Goal: Task Accomplishment & Management: Use online tool/utility

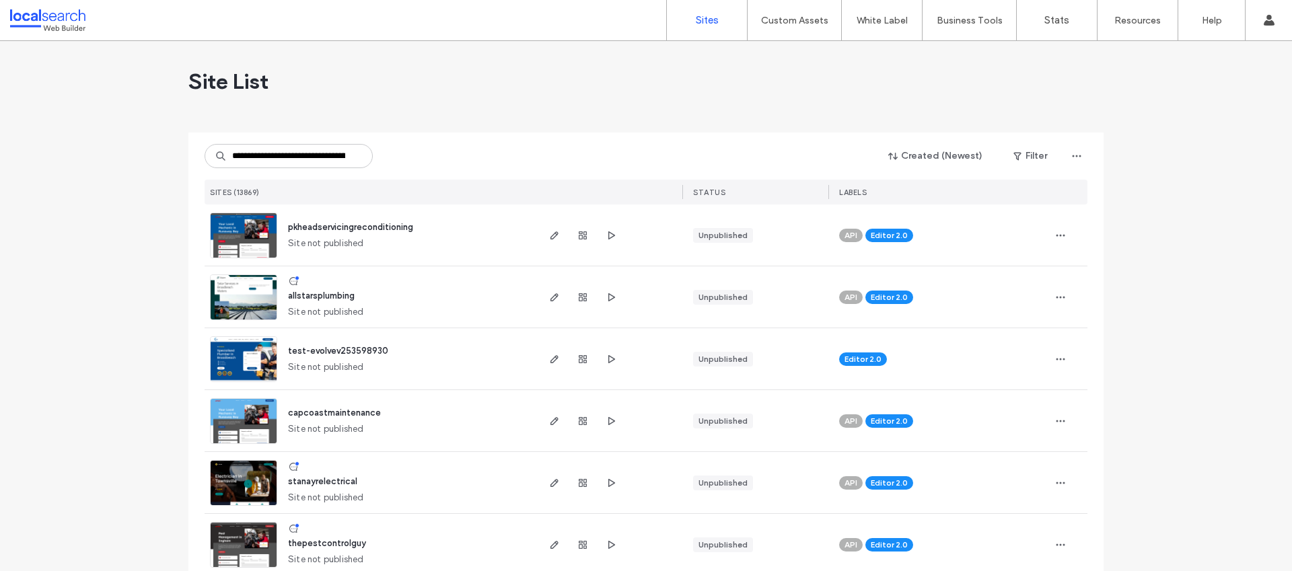
scroll to position [0, 58]
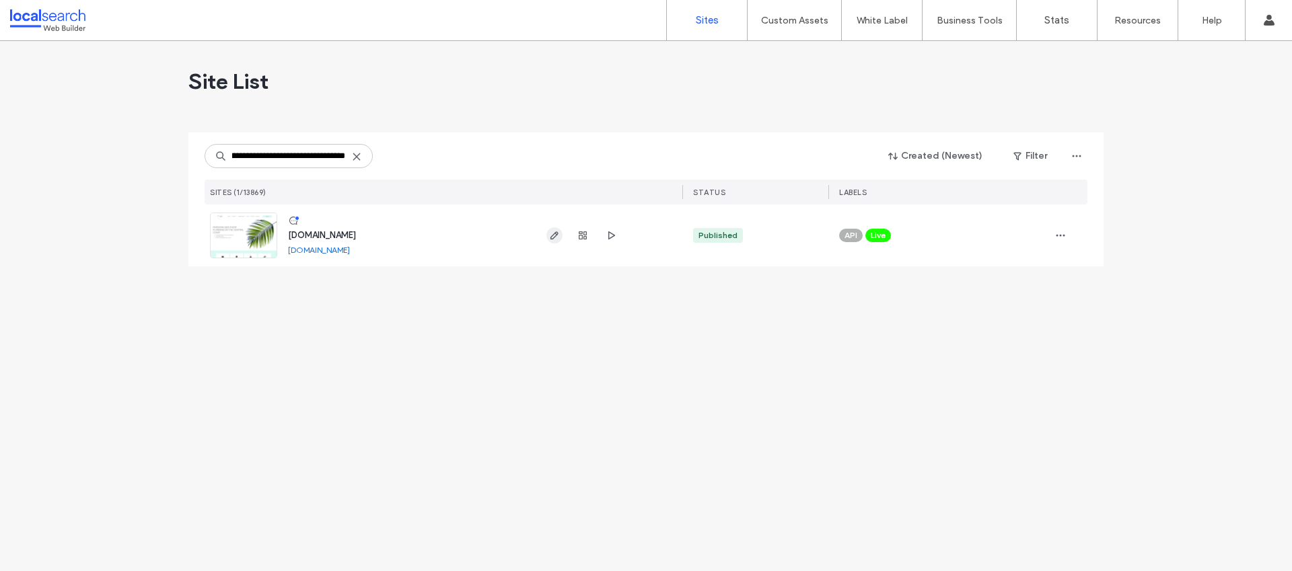
type input "**********"
click at [546, 237] on span "button" at bounding box center [554, 235] width 16 height 16
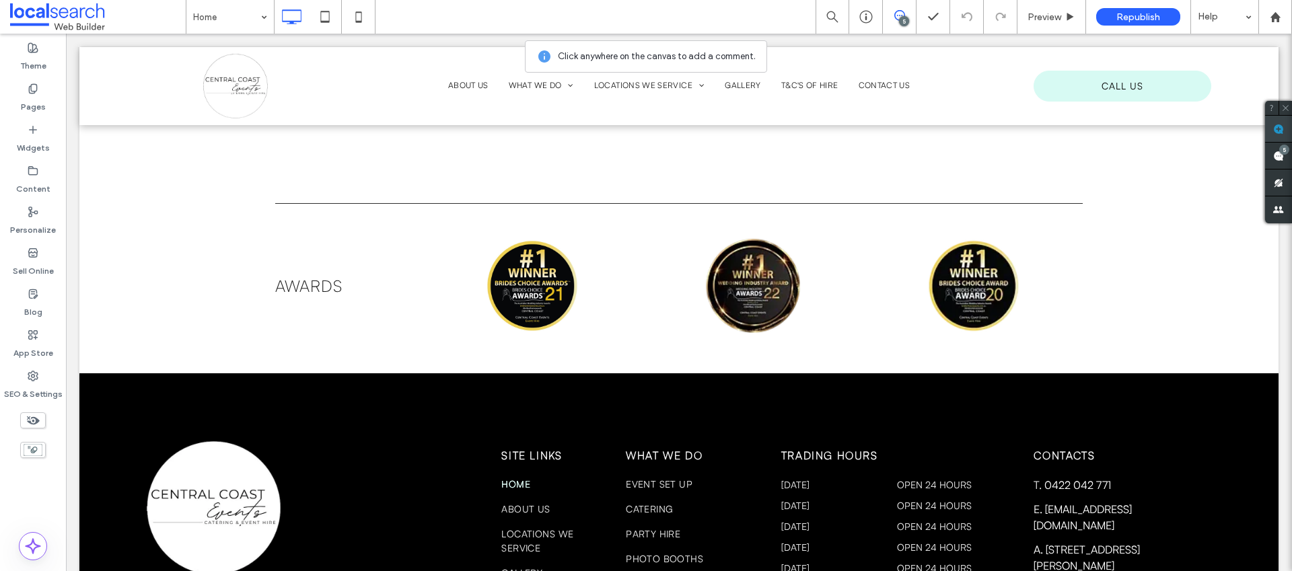
click at [1271, 127] on span at bounding box center [1278, 129] width 27 height 26
click at [1139, 281] on div "Awards Click To Paste Click To Paste Click To Paste + Add Section" at bounding box center [678, 306] width 1199 height 135
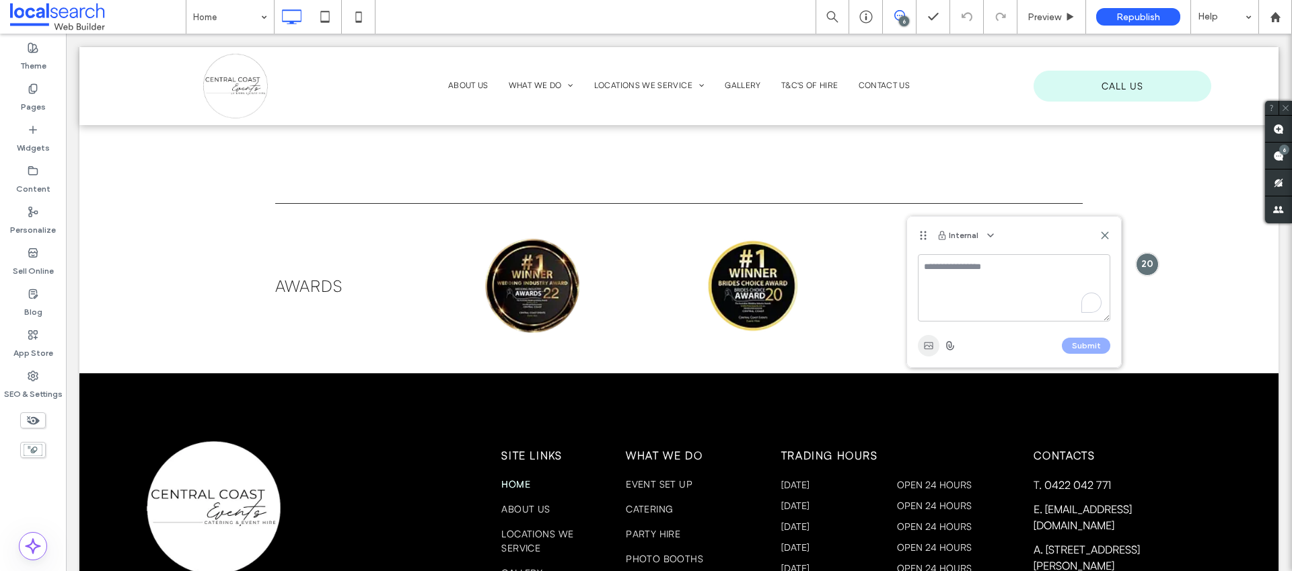
click at [927, 349] on use "button" at bounding box center [928, 346] width 9 height 7
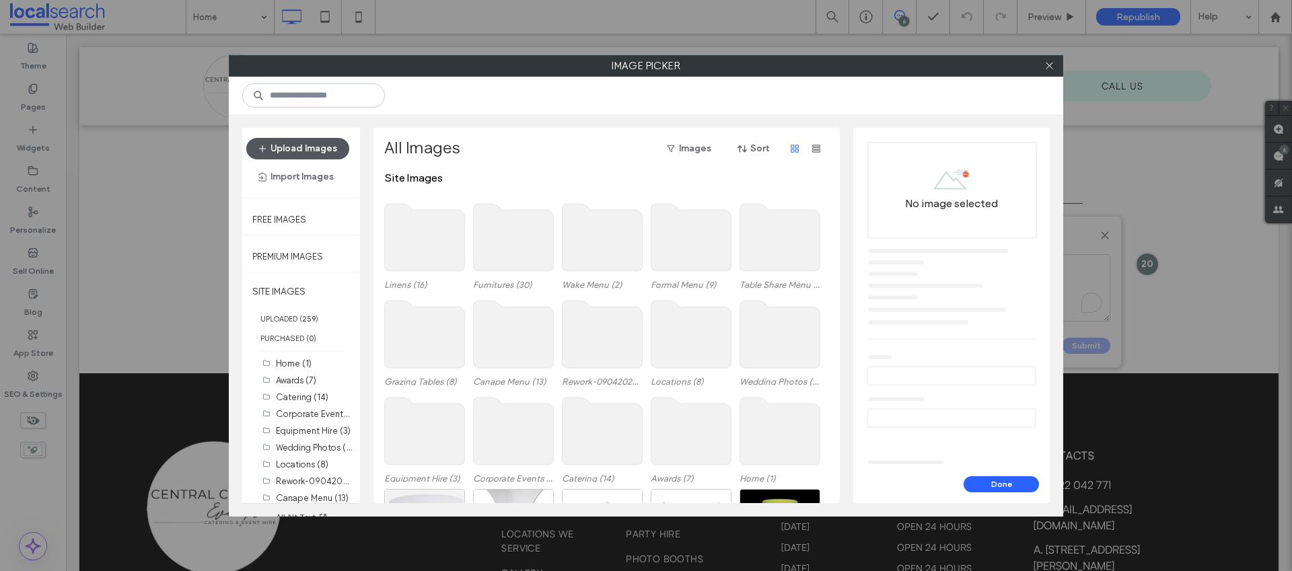
click at [271, 153] on button "Upload Images" at bounding box center [297, 149] width 103 height 22
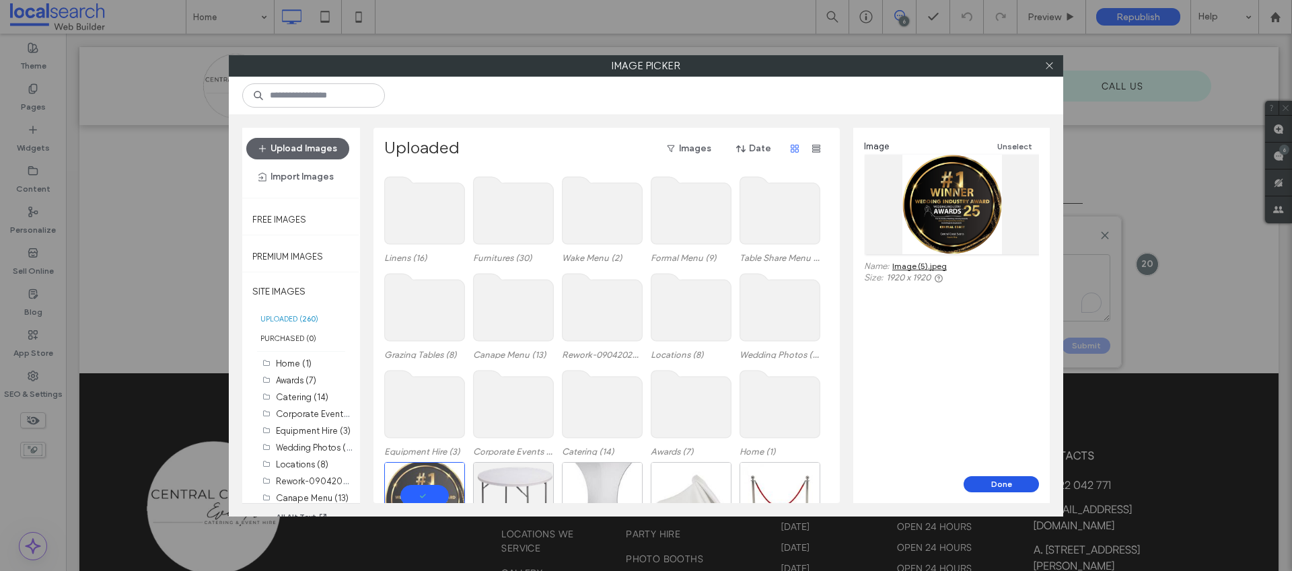
click at [1019, 482] on button "Done" at bounding box center [1001, 484] width 75 height 16
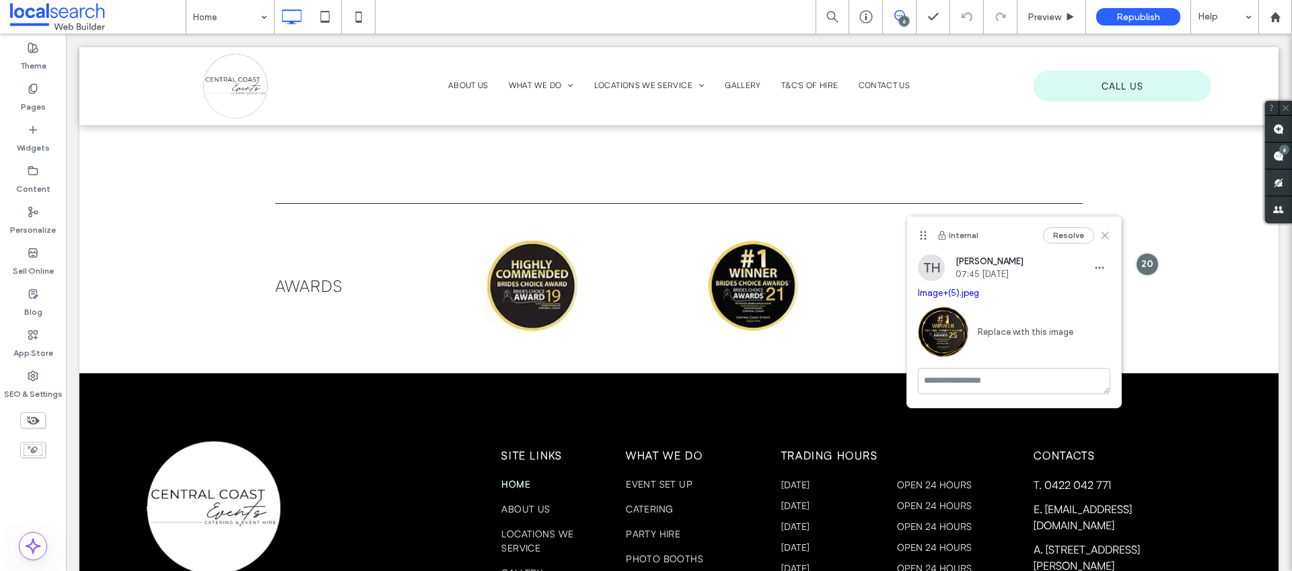
click at [1102, 239] on icon at bounding box center [1105, 235] width 11 height 11
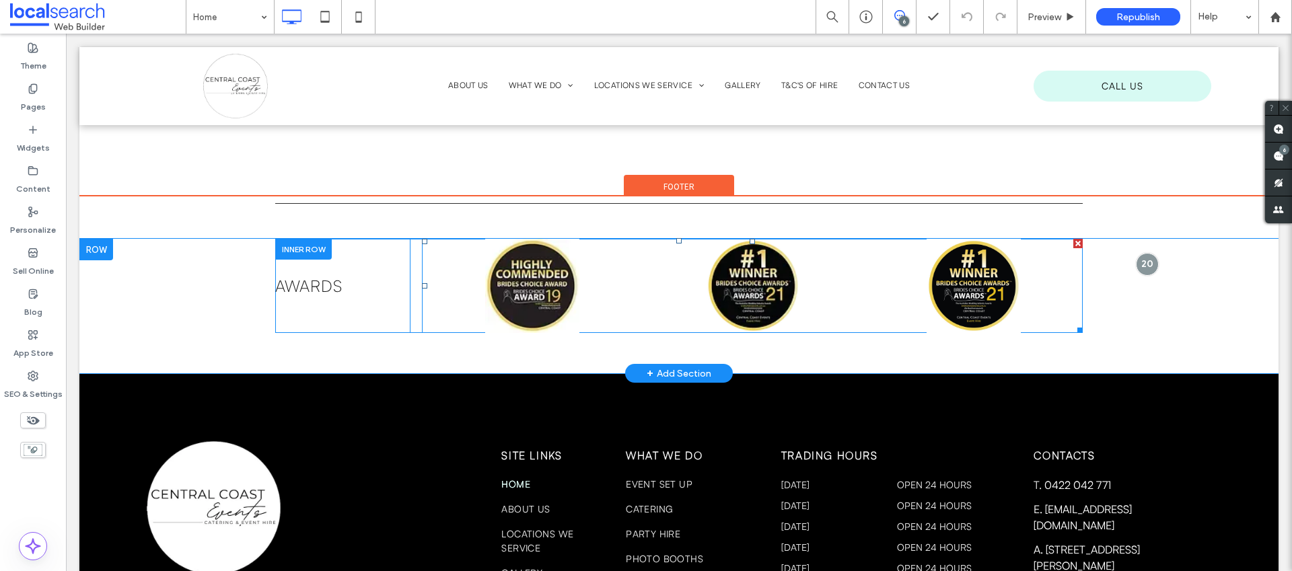
click at [1007, 298] on span at bounding box center [752, 286] width 661 height 94
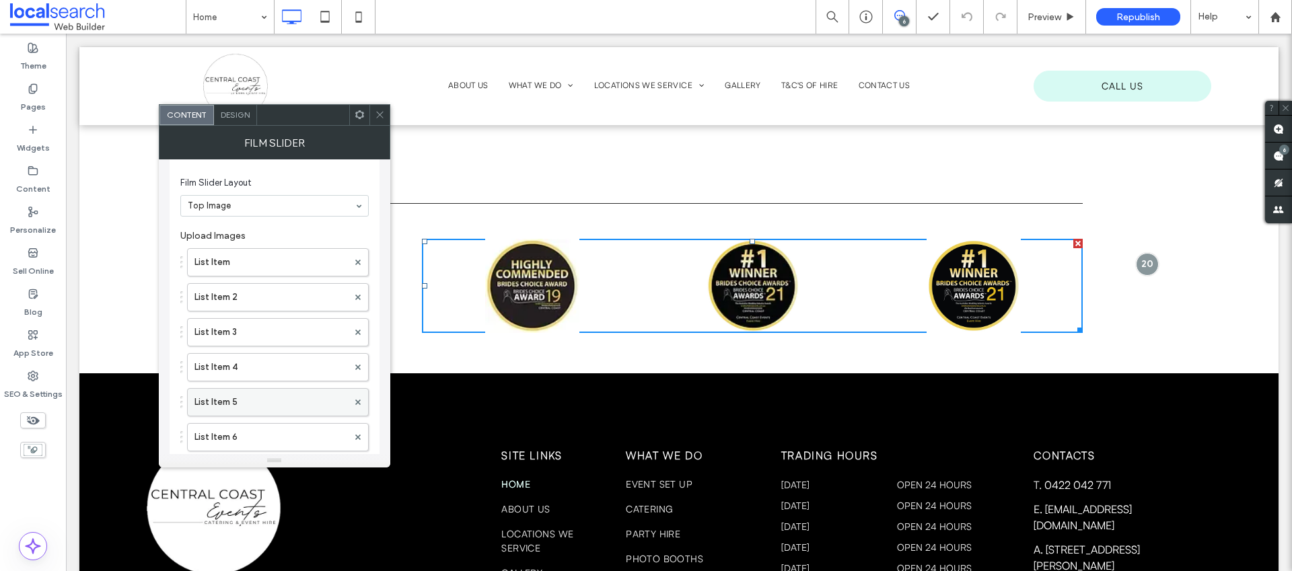
scroll to position [48, 0]
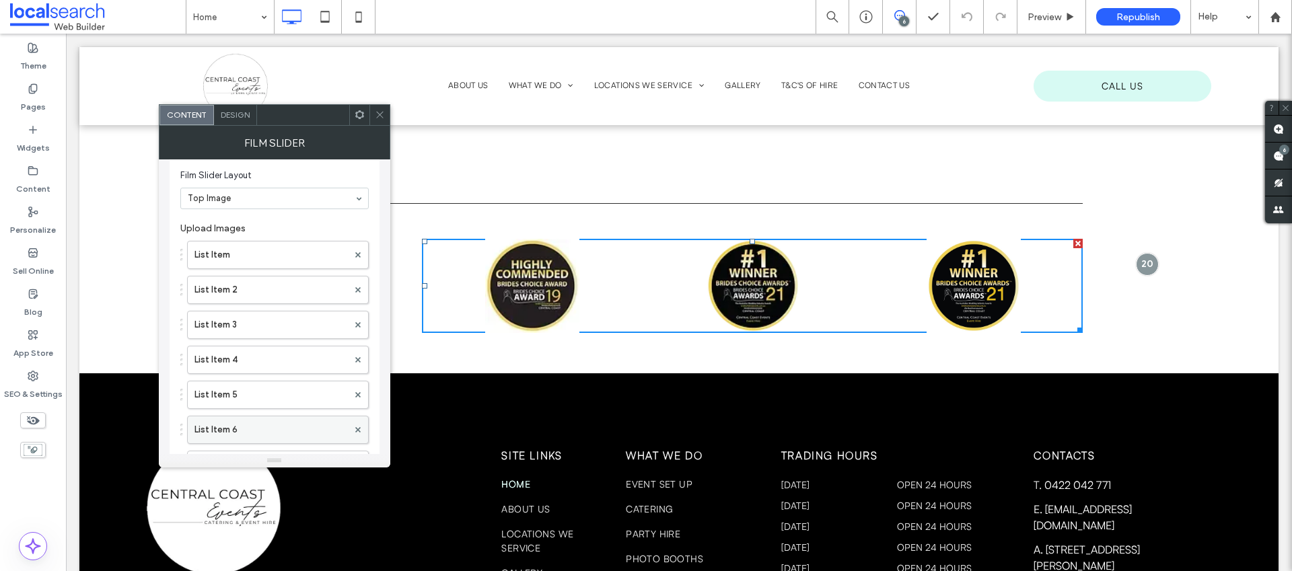
click at [246, 423] on label "List Item 6" at bounding box center [270, 430] width 153 height 27
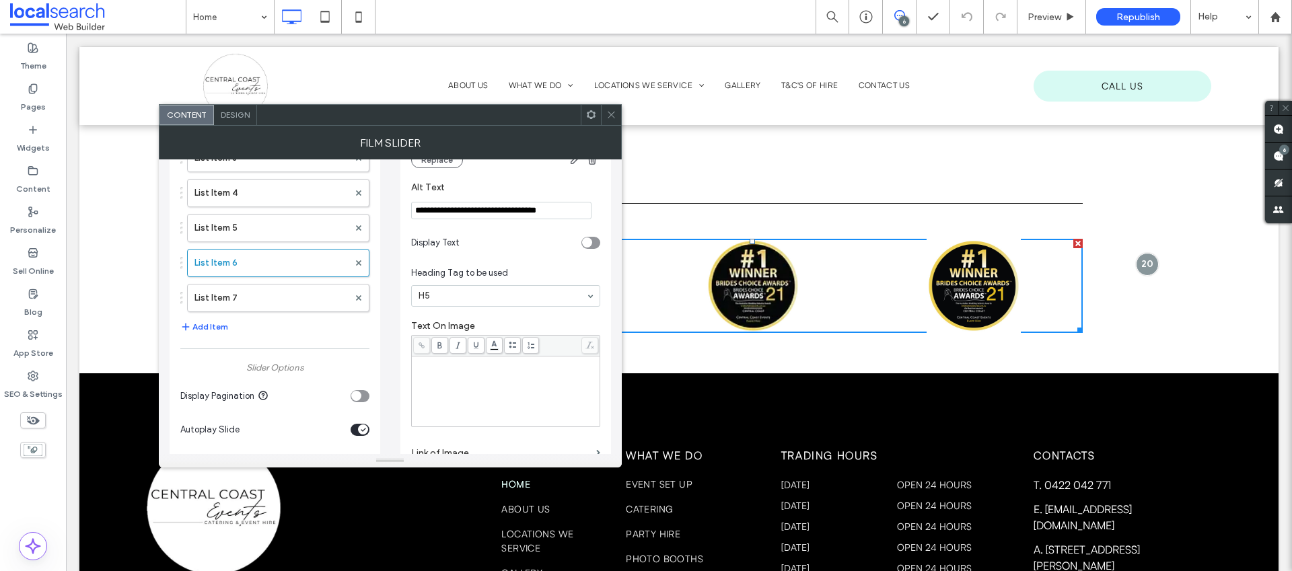
scroll to position [239, 0]
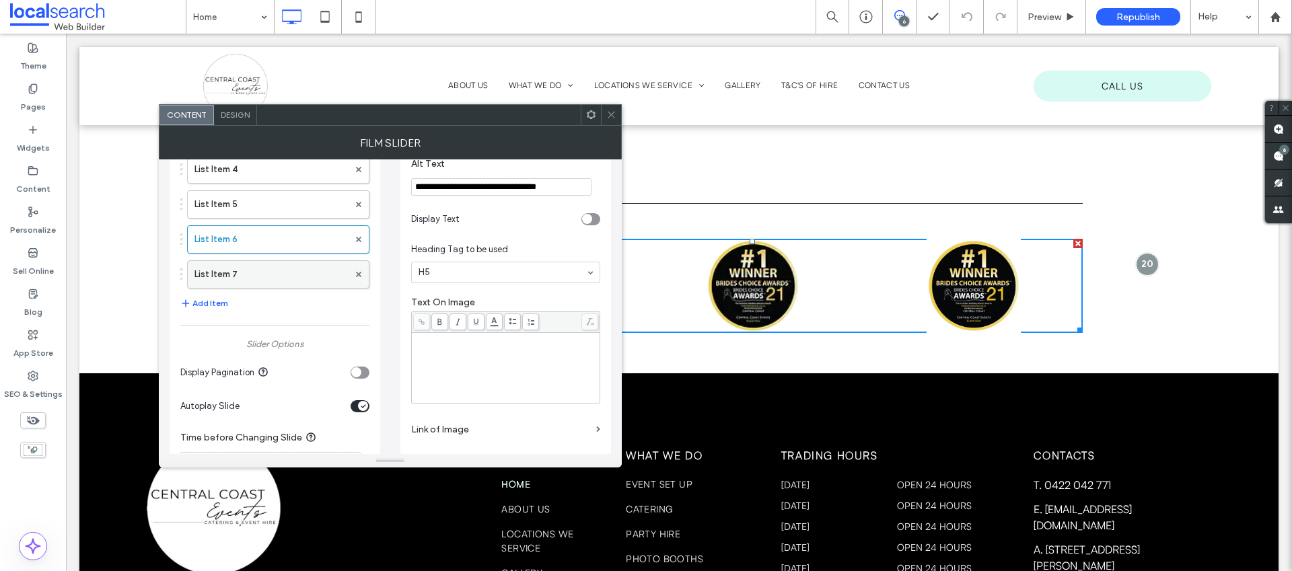
click at [258, 277] on label "List Item 7" at bounding box center [271, 274] width 154 height 27
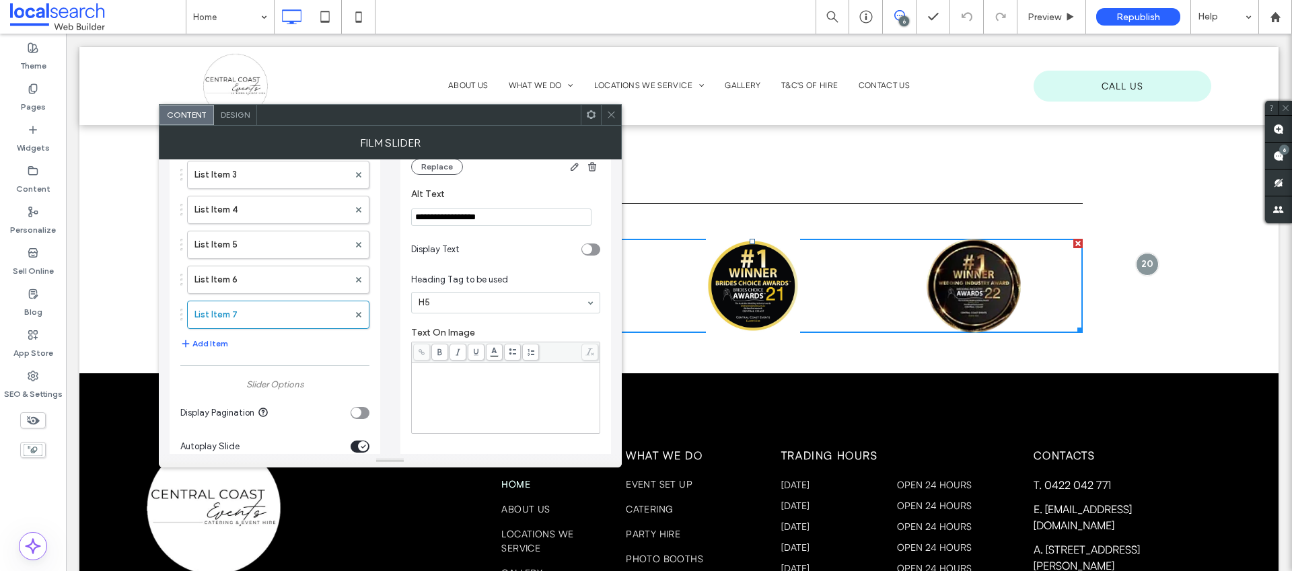
scroll to position [176, 0]
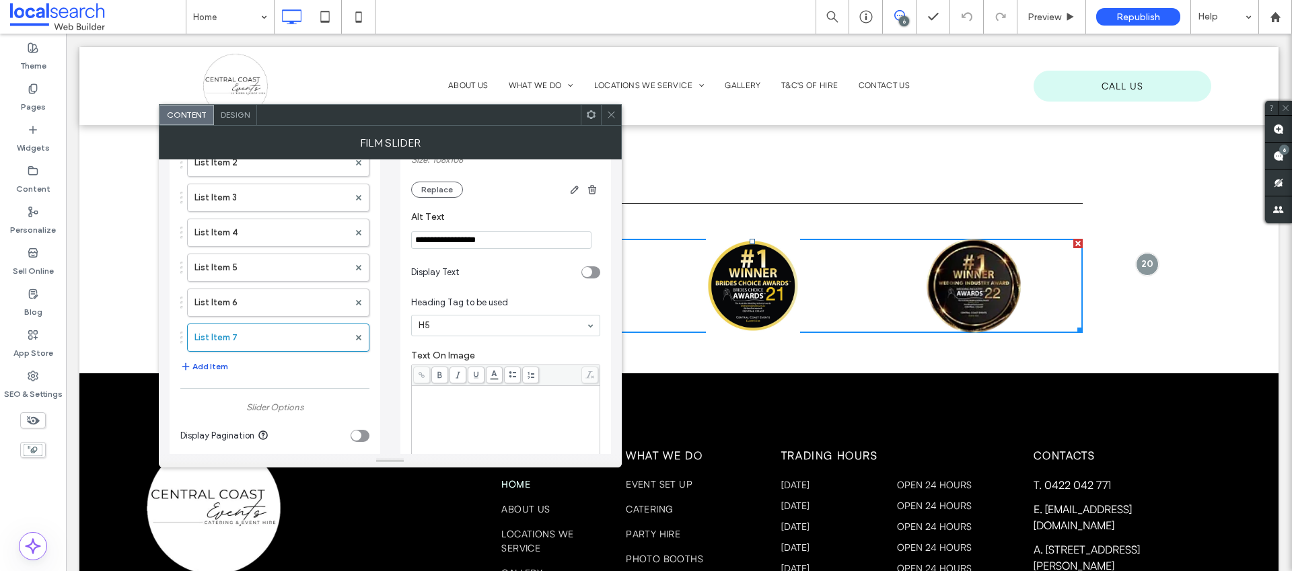
click at [215, 367] on button "Add Item" at bounding box center [204, 367] width 48 height 16
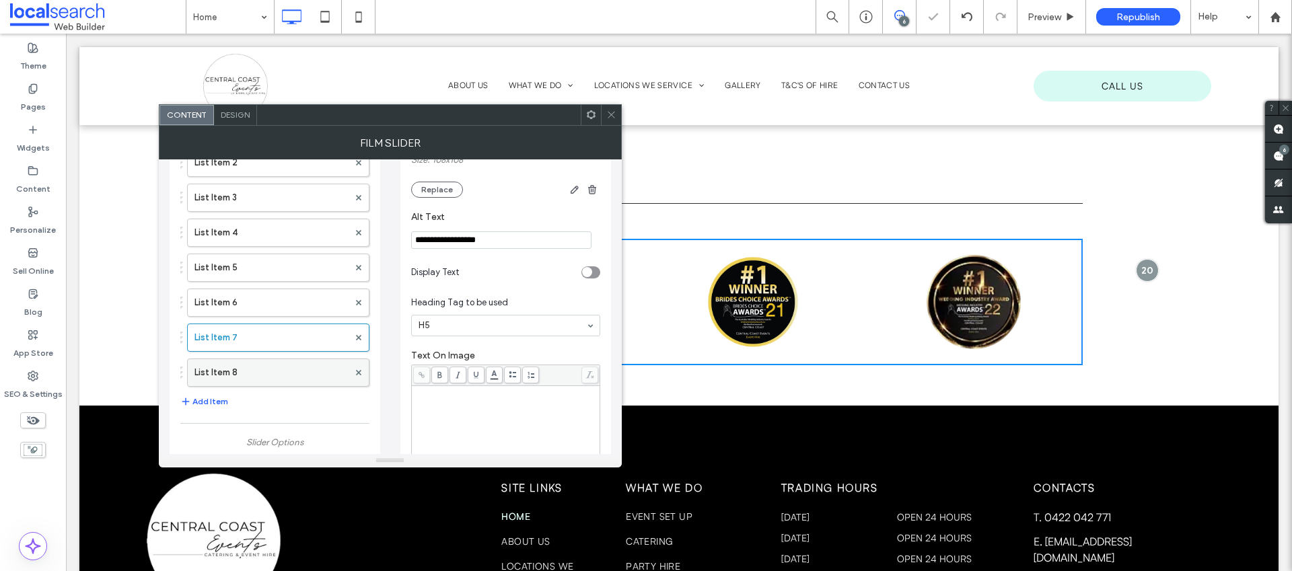
click at [250, 373] on label "List Item 8" at bounding box center [271, 372] width 154 height 27
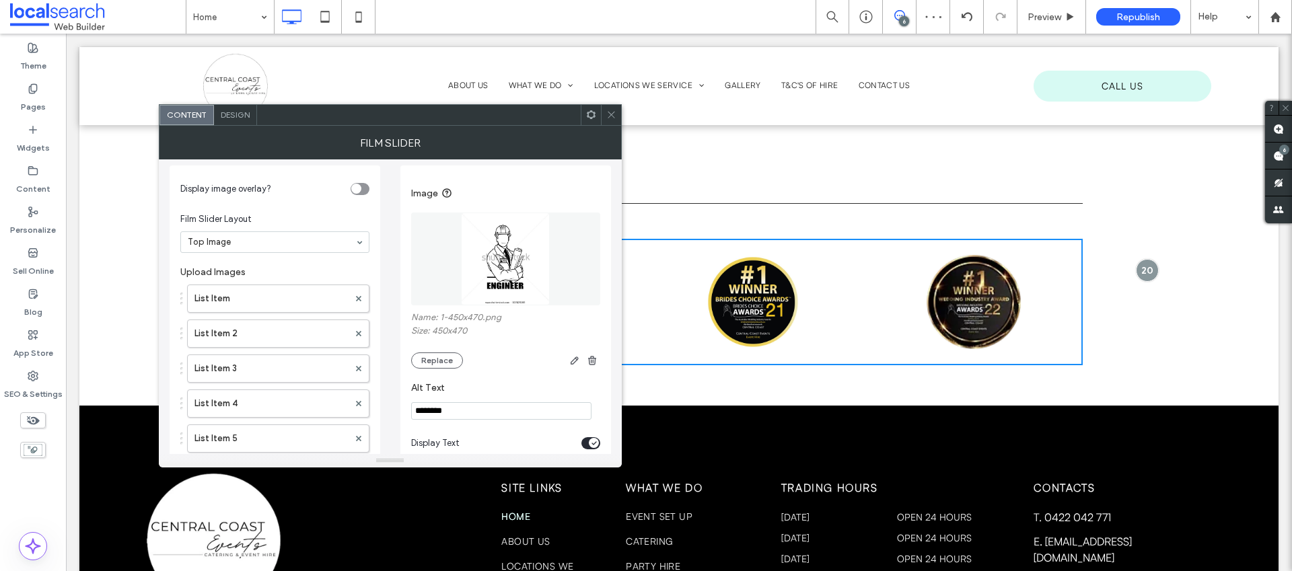
scroll to position [0, 0]
click at [436, 367] on button "Replace" at bounding box center [437, 365] width 52 height 16
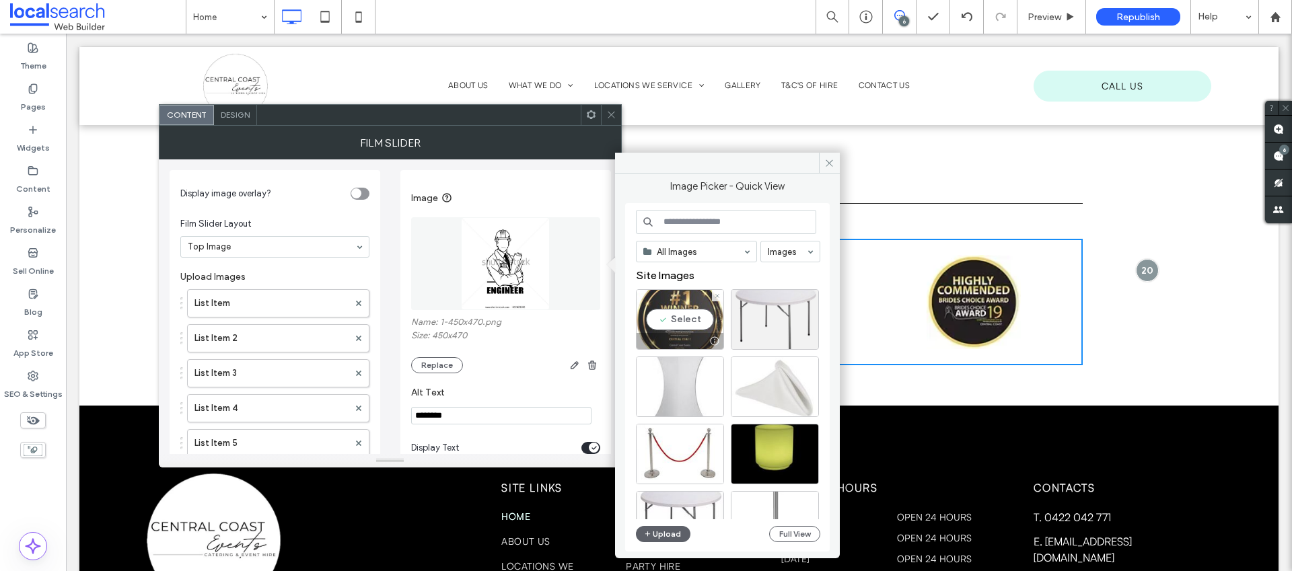
click at [687, 296] on div "Select" at bounding box center [680, 319] width 88 height 61
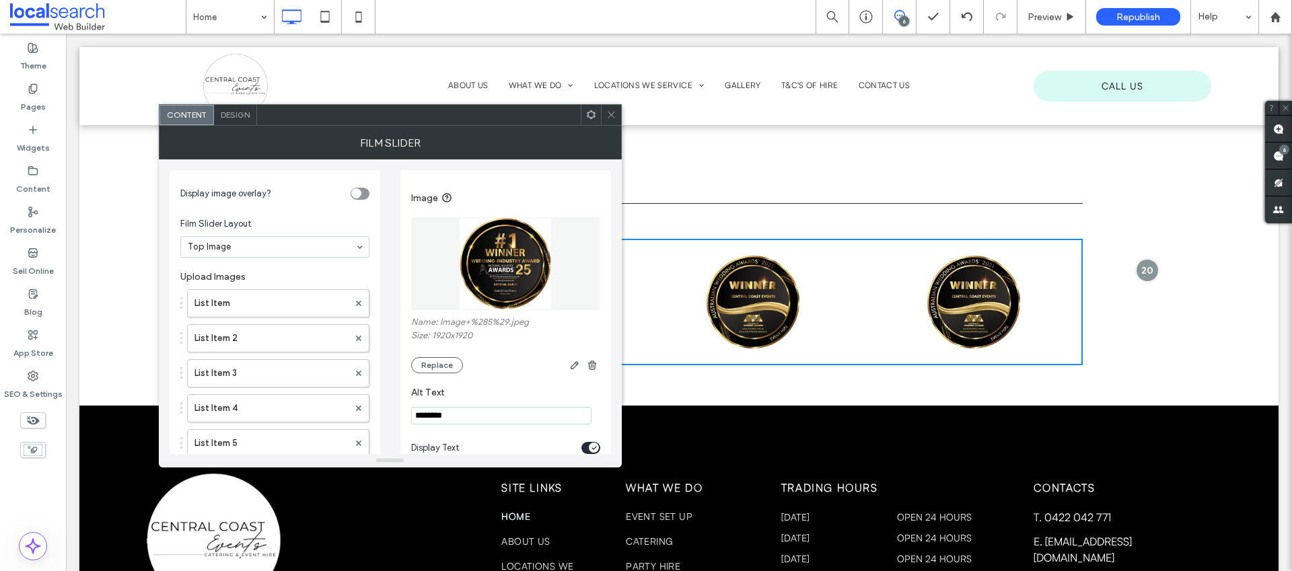
drag, startPoint x: 475, startPoint y: 419, endPoint x: 393, endPoint y: 414, distance: 82.3
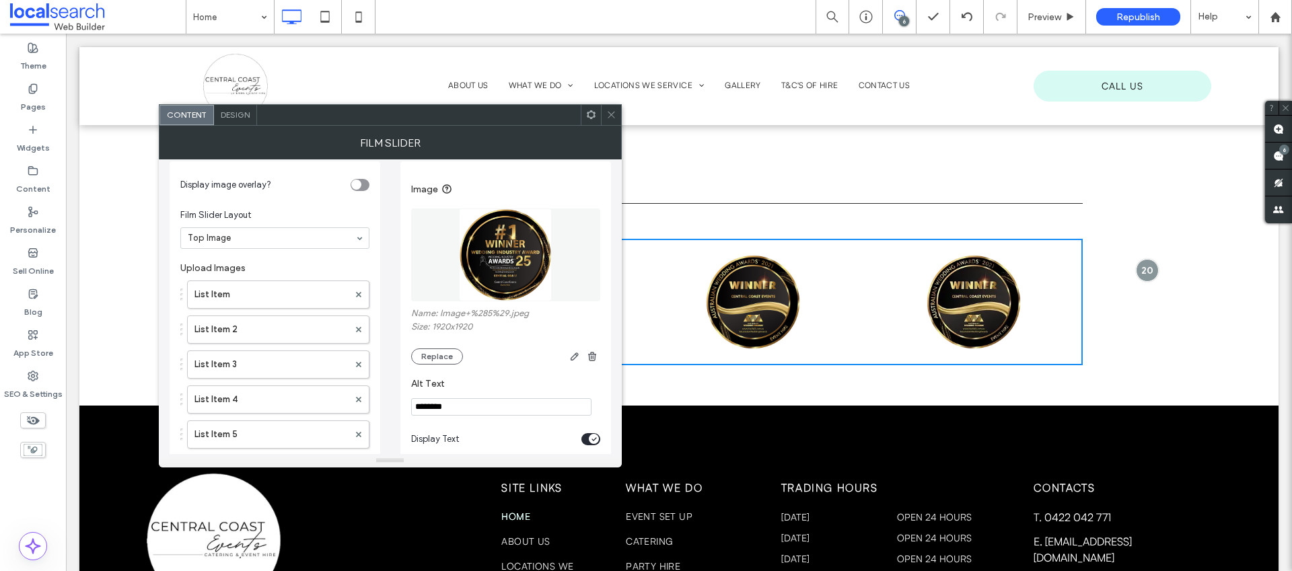
scroll to position [66, 0]
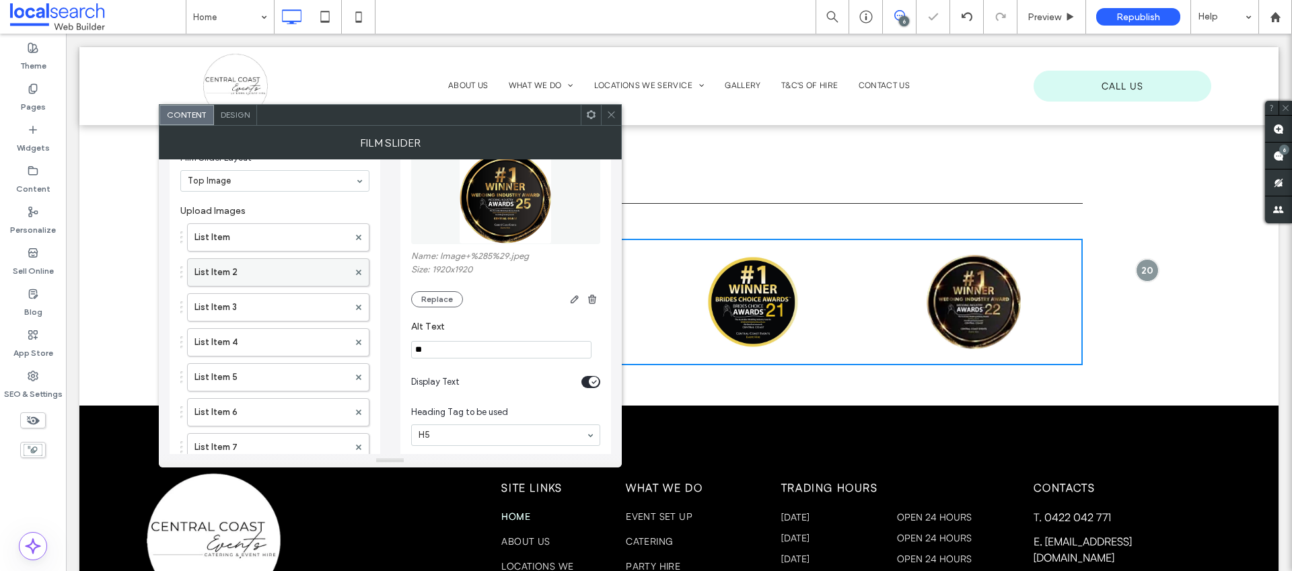
type input "*"
click at [249, 233] on label "List Item" at bounding box center [271, 237] width 154 height 27
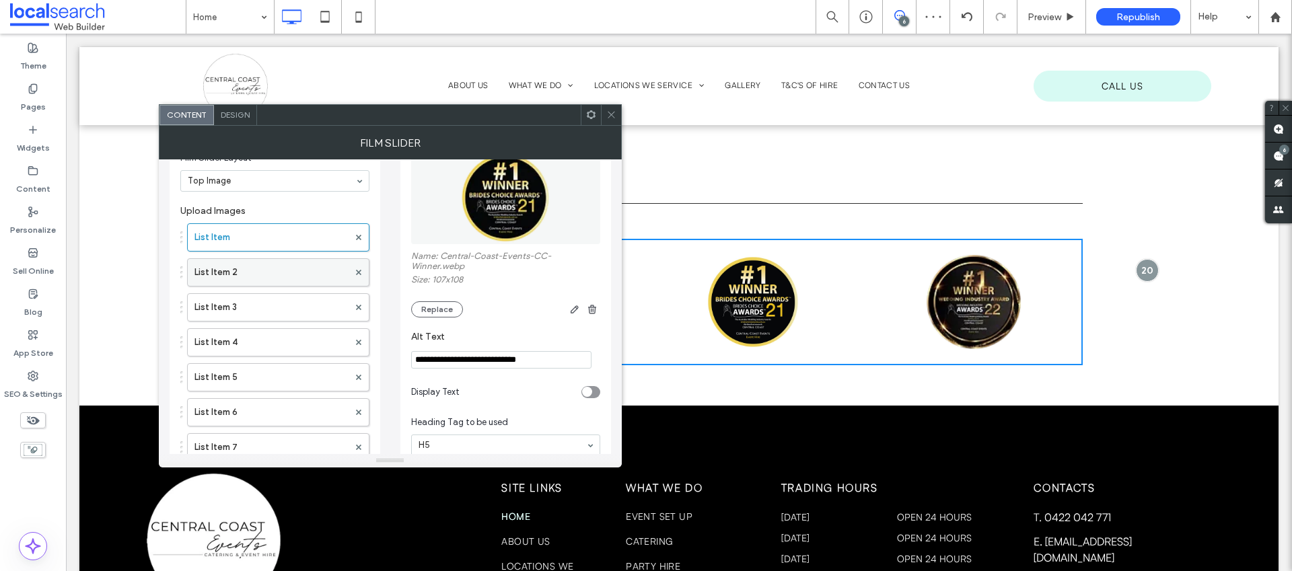
click at [277, 266] on label "List Item 2" at bounding box center [271, 272] width 154 height 27
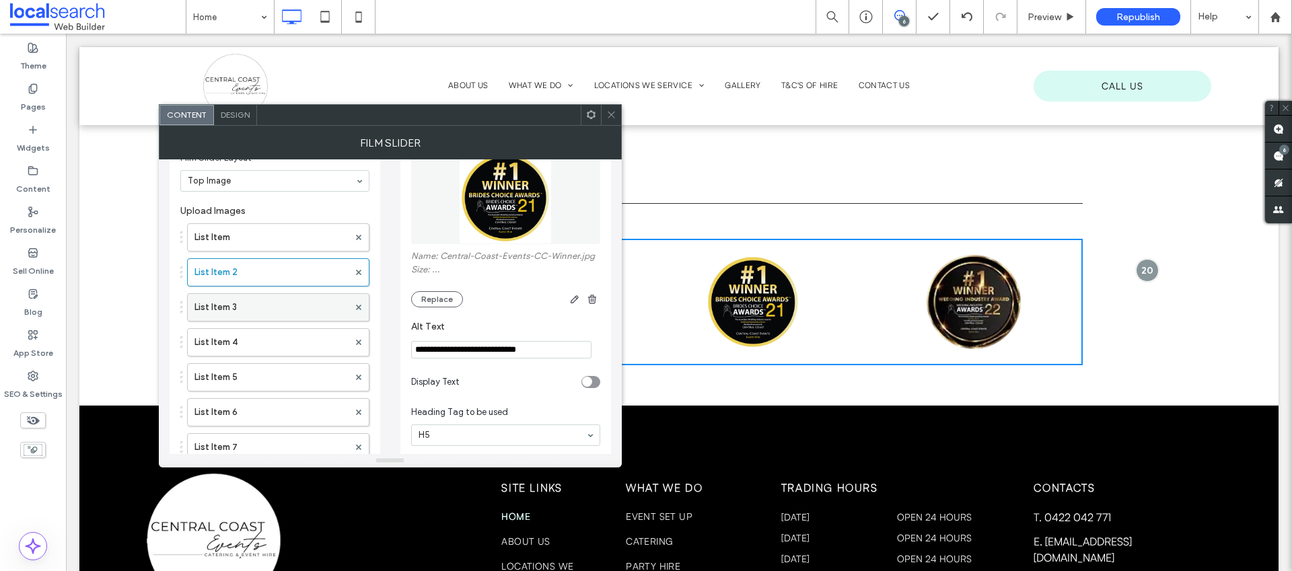
click at [286, 306] on label "List Item 3" at bounding box center [271, 307] width 154 height 27
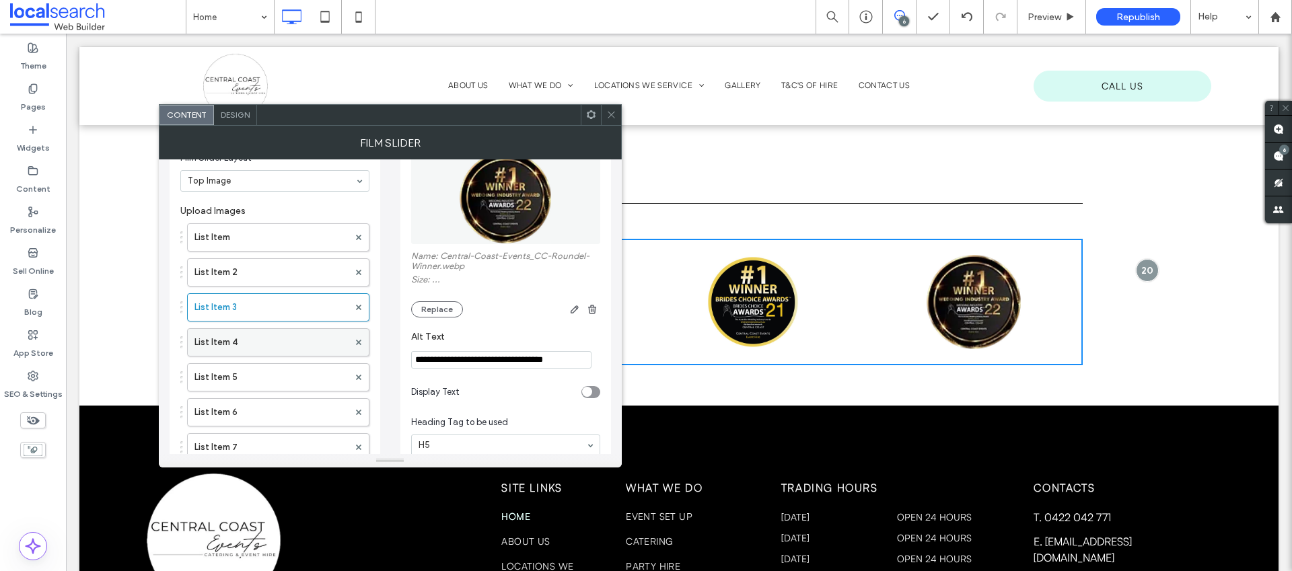
click at [287, 338] on label "List Item 4" at bounding box center [271, 342] width 154 height 27
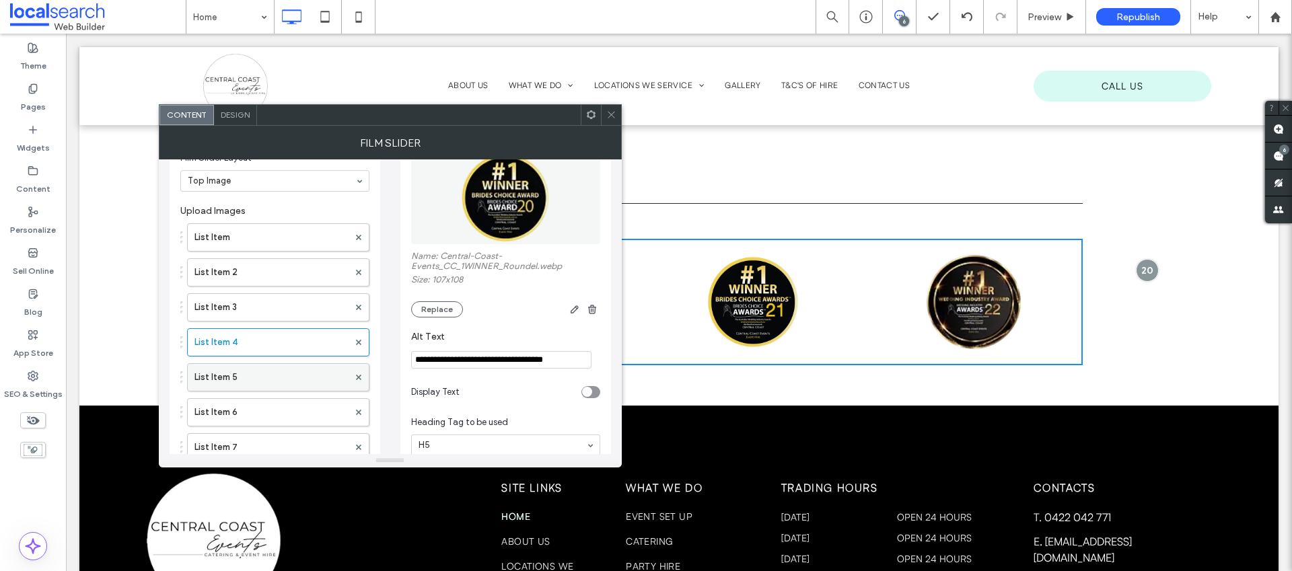
click at [271, 376] on label "List Item 5" at bounding box center [271, 377] width 154 height 27
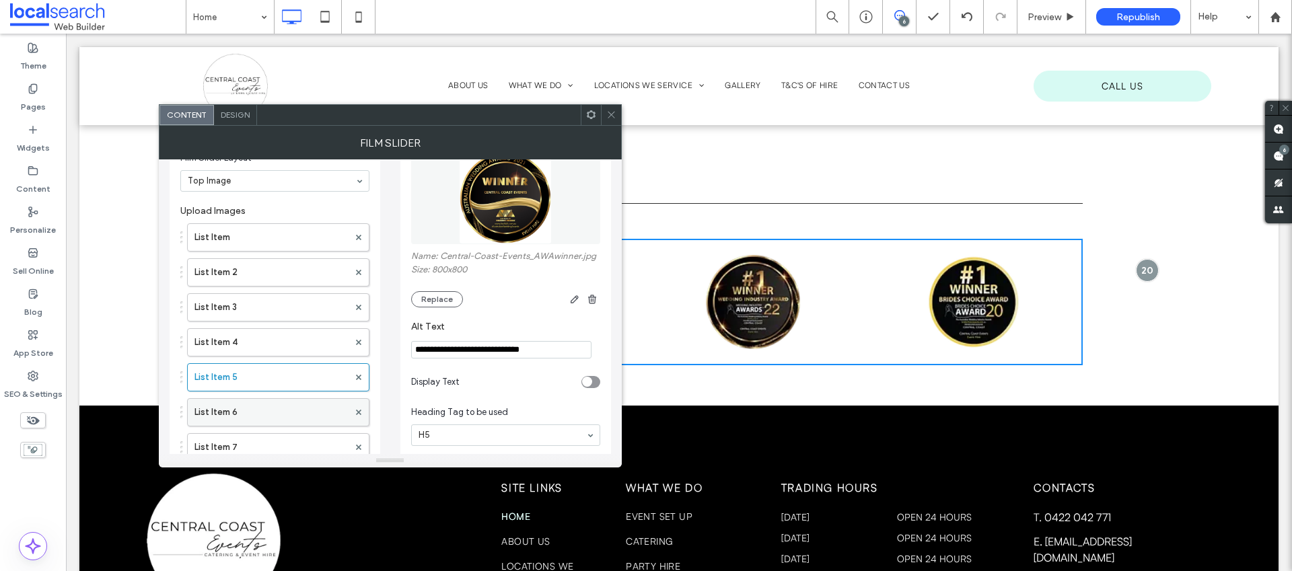
click at [252, 406] on label "List Item 6" at bounding box center [271, 412] width 154 height 27
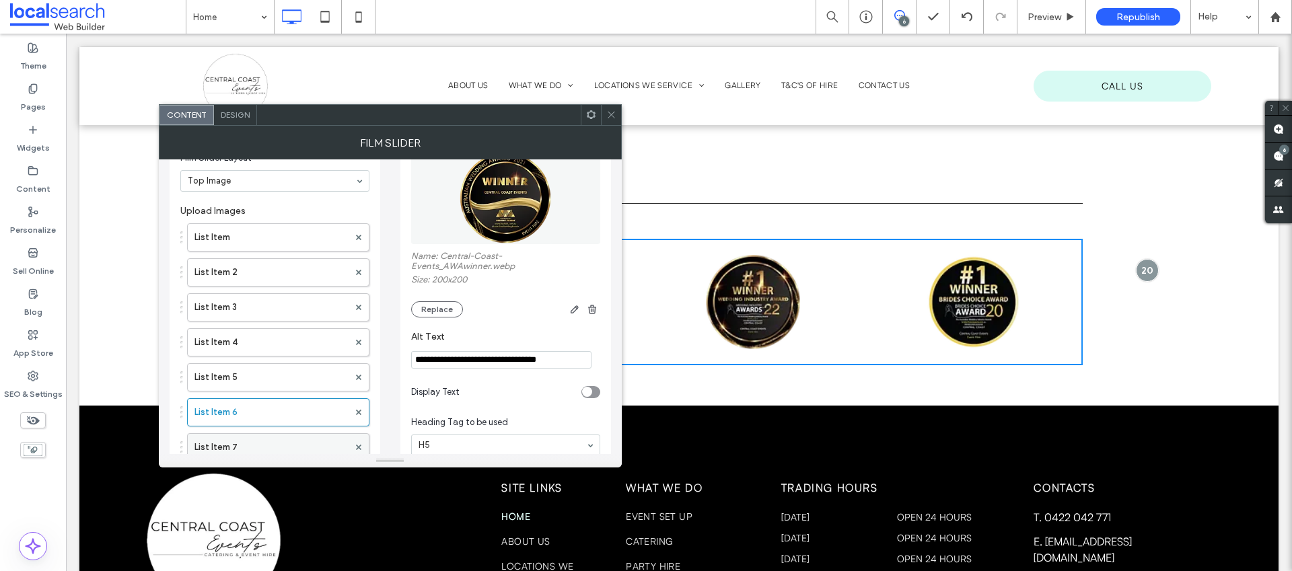
click at [254, 439] on label "List Item 7" at bounding box center [271, 447] width 154 height 27
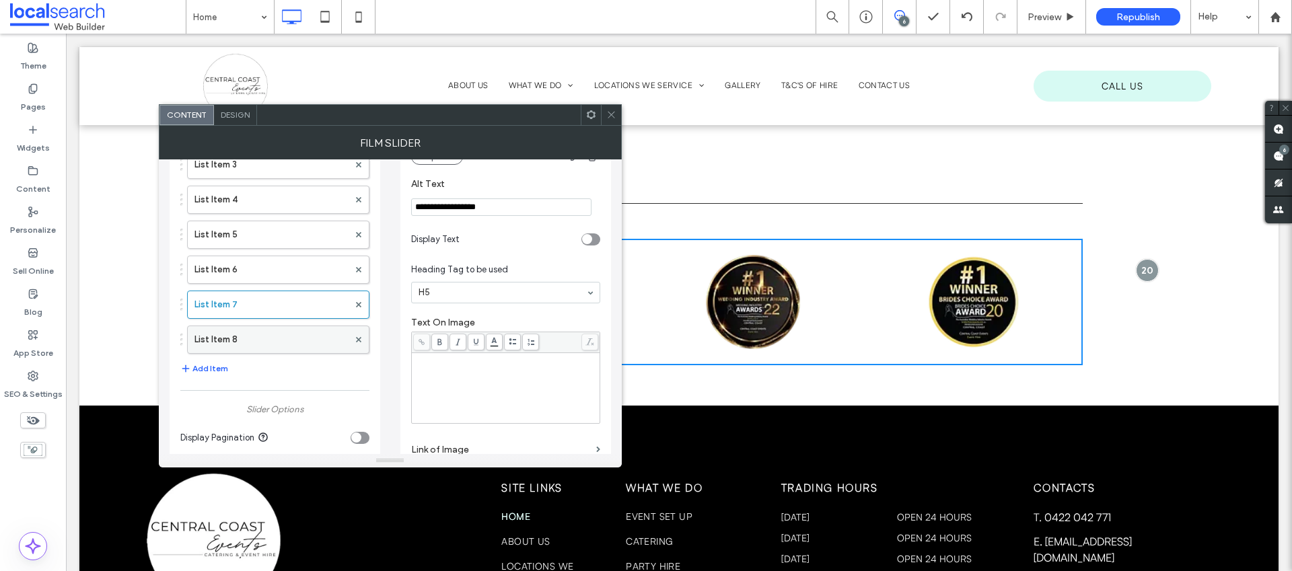
scroll to position [212, 0]
drag, startPoint x: 246, startPoint y: 334, endPoint x: 258, endPoint y: 328, distance: 14.4
click at [246, 334] on label "List Item 8" at bounding box center [271, 336] width 154 height 27
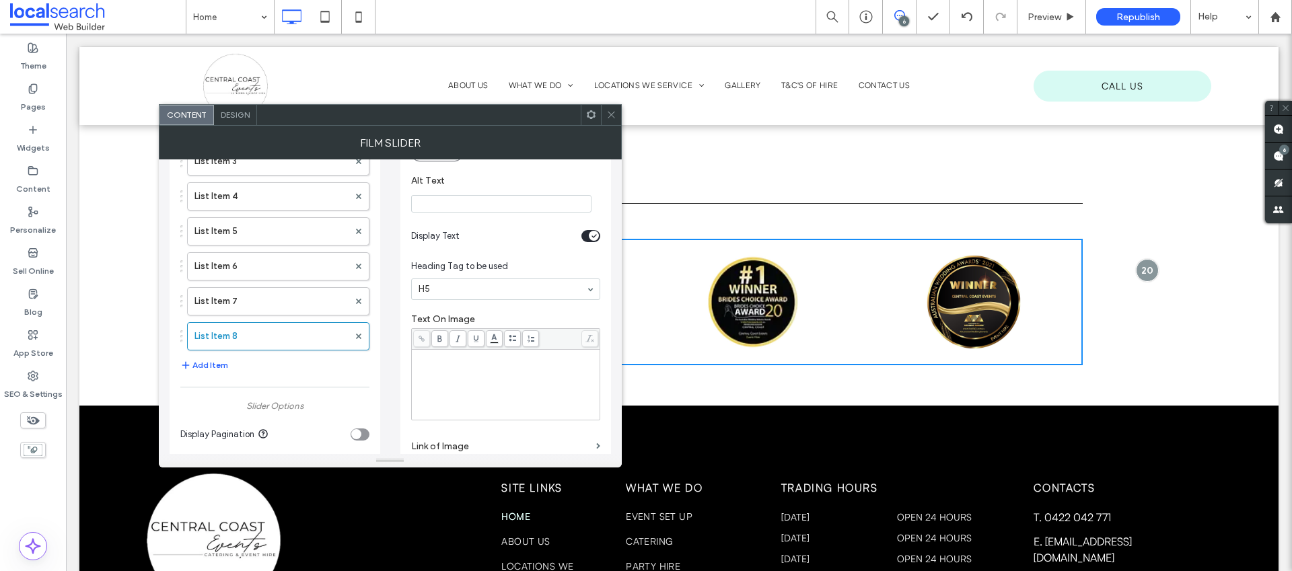
click at [452, 198] on input "Alt Text" at bounding box center [501, 203] width 180 height 17
type input "*"
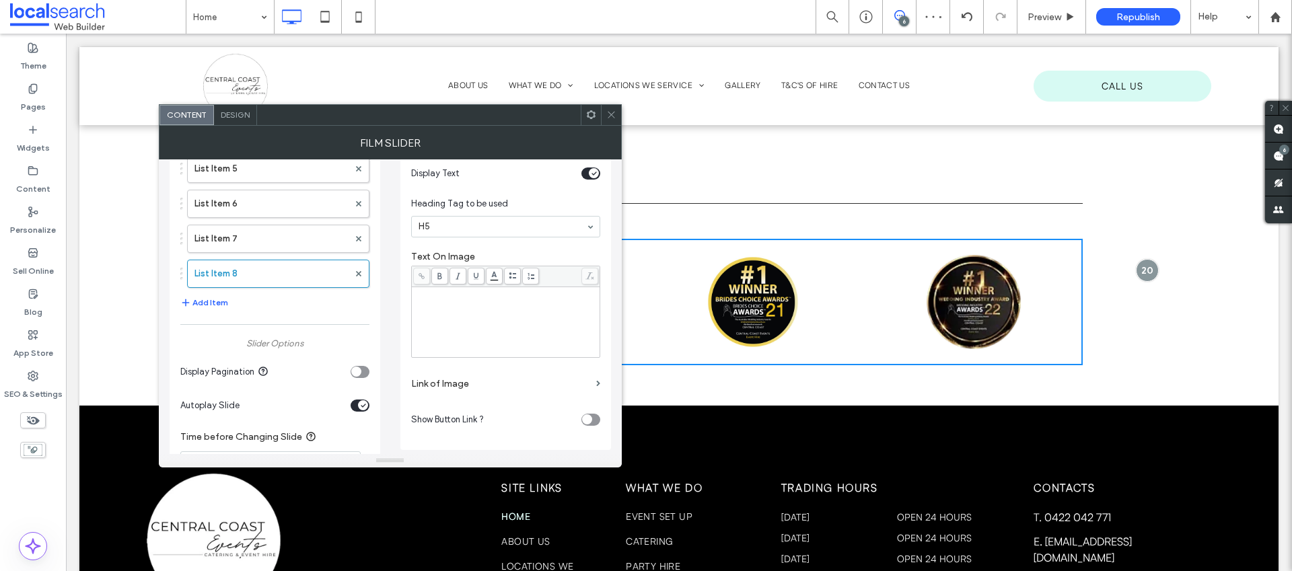
scroll to position [57, 0]
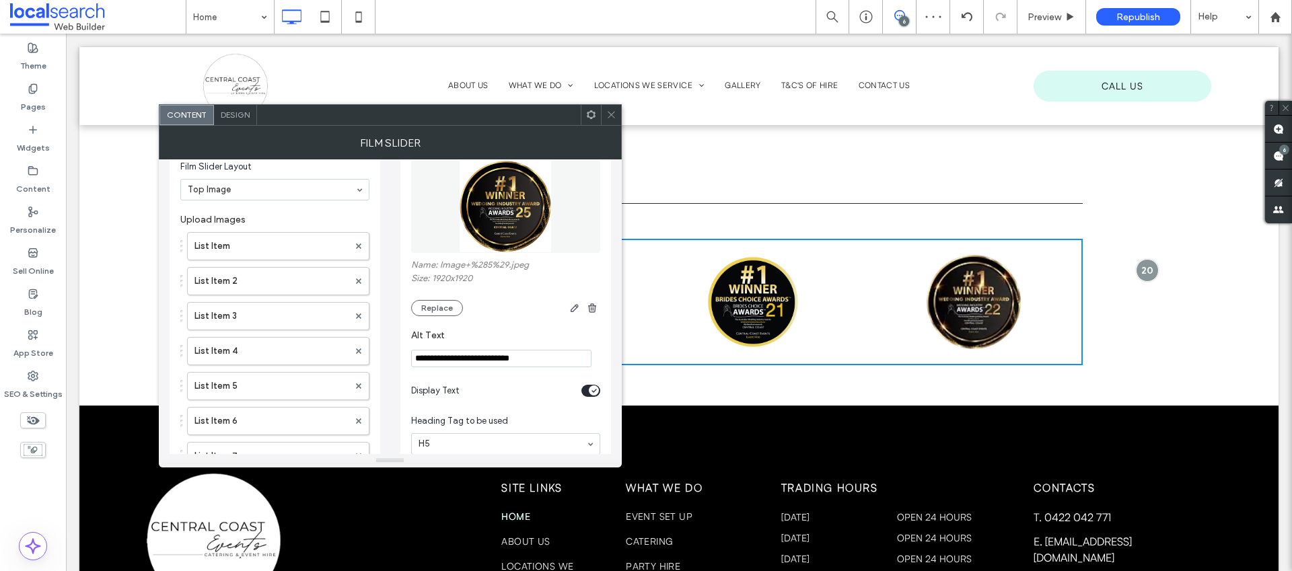
type input "**********"
click at [608, 114] on icon at bounding box center [611, 115] width 10 height 10
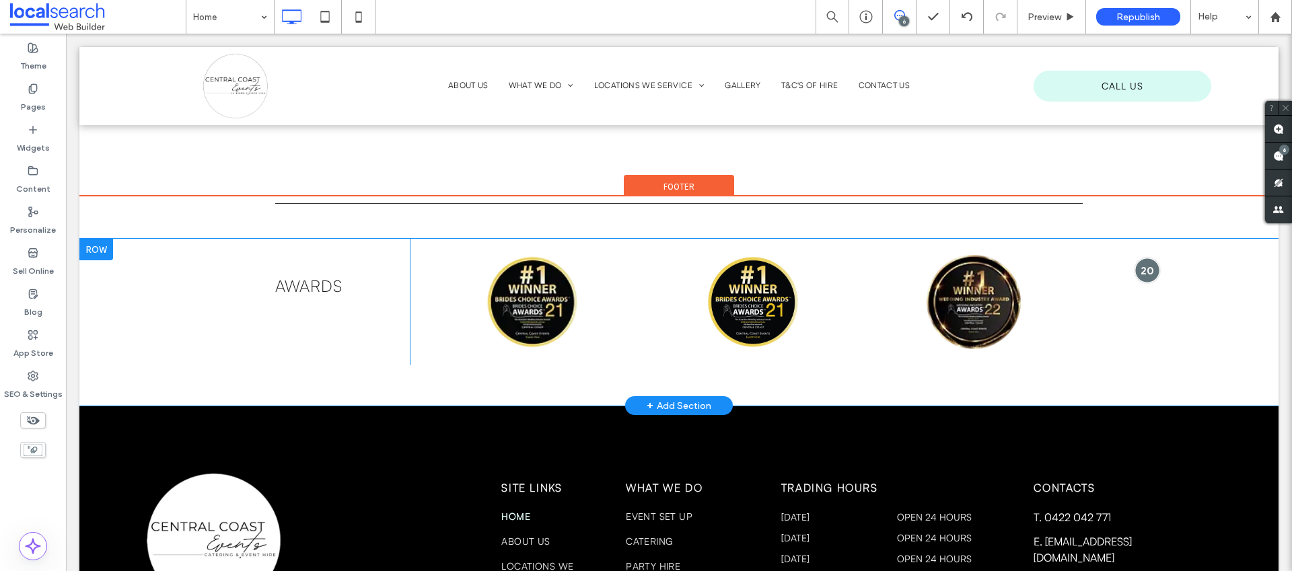
click at [1141, 283] on div at bounding box center [1147, 270] width 25 height 25
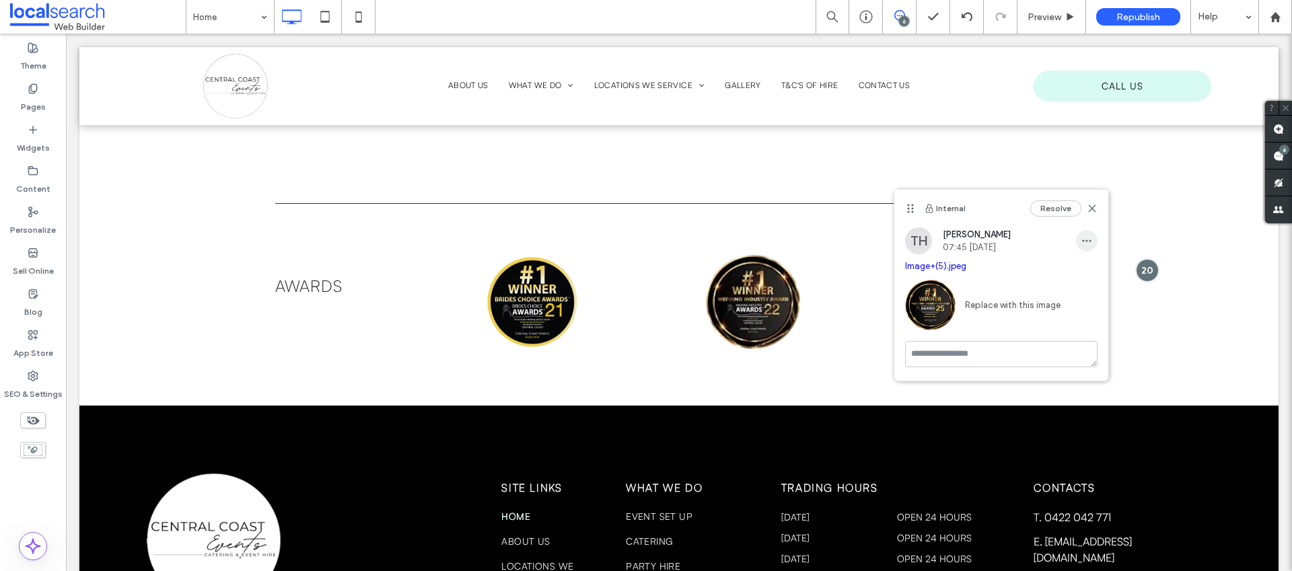
click at [1090, 244] on icon "button" at bounding box center [1086, 241] width 11 height 11
click at [1099, 308] on div "Delete" at bounding box center [1137, 302] width 120 height 26
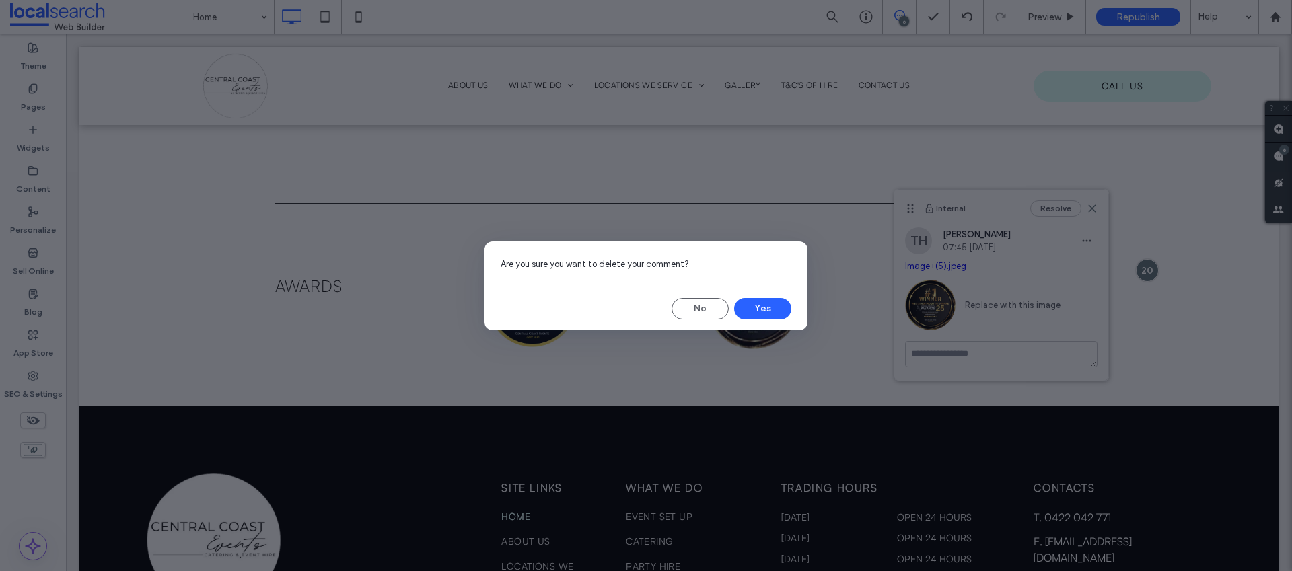
click at [766, 296] on div "Are you sure you want to delete your comment? No Yes" at bounding box center [645, 286] width 323 height 89
click at [762, 305] on button "Yes" at bounding box center [762, 309] width 57 height 22
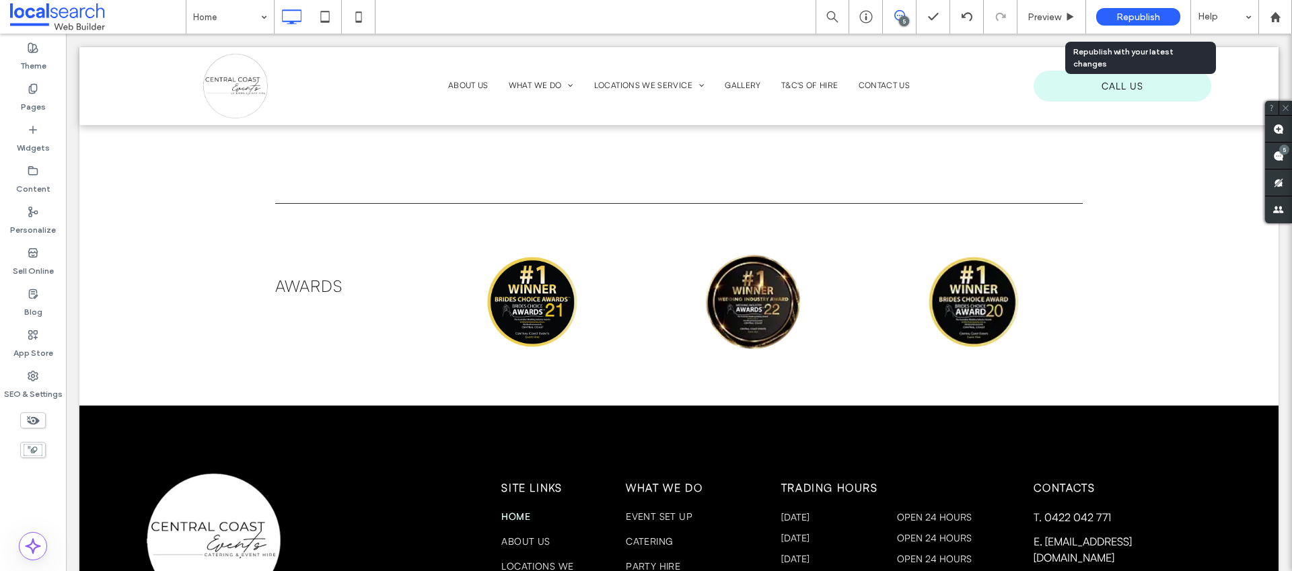
click at [1125, 14] on span "Republish" at bounding box center [1138, 16] width 44 height 11
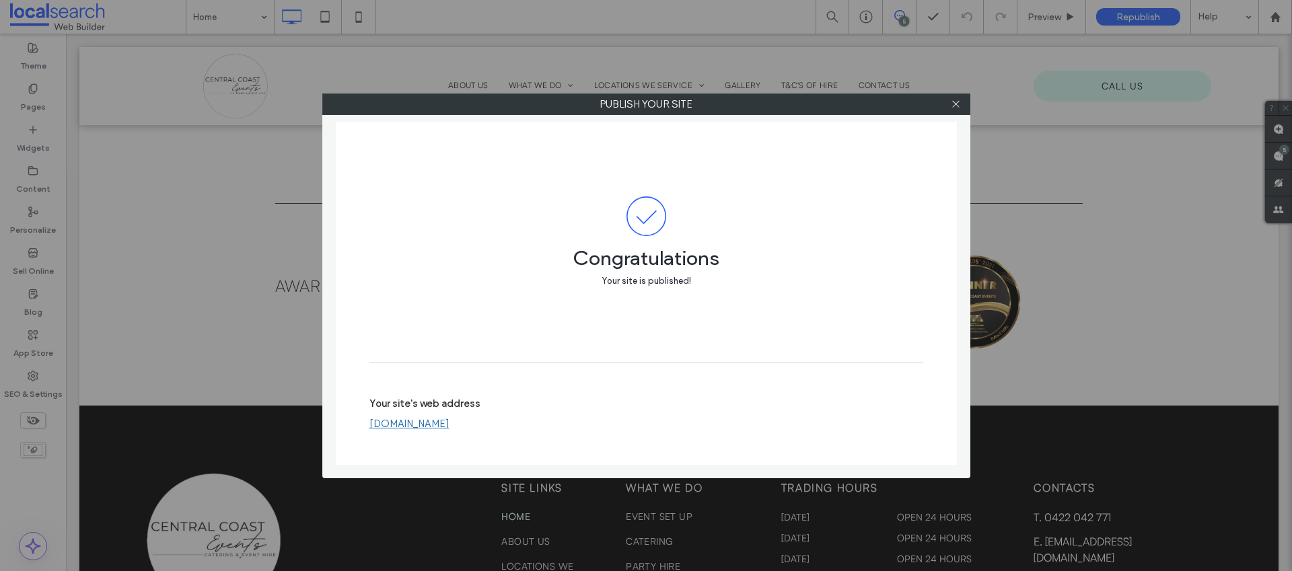
click at [964, 103] on div at bounding box center [956, 104] width 20 height 20
click at [960, 104] on div at bounding box center [956, 104] width 20 height 20
click at [951, 107] on icon at bounding box center [956, 104] width 10 height 10
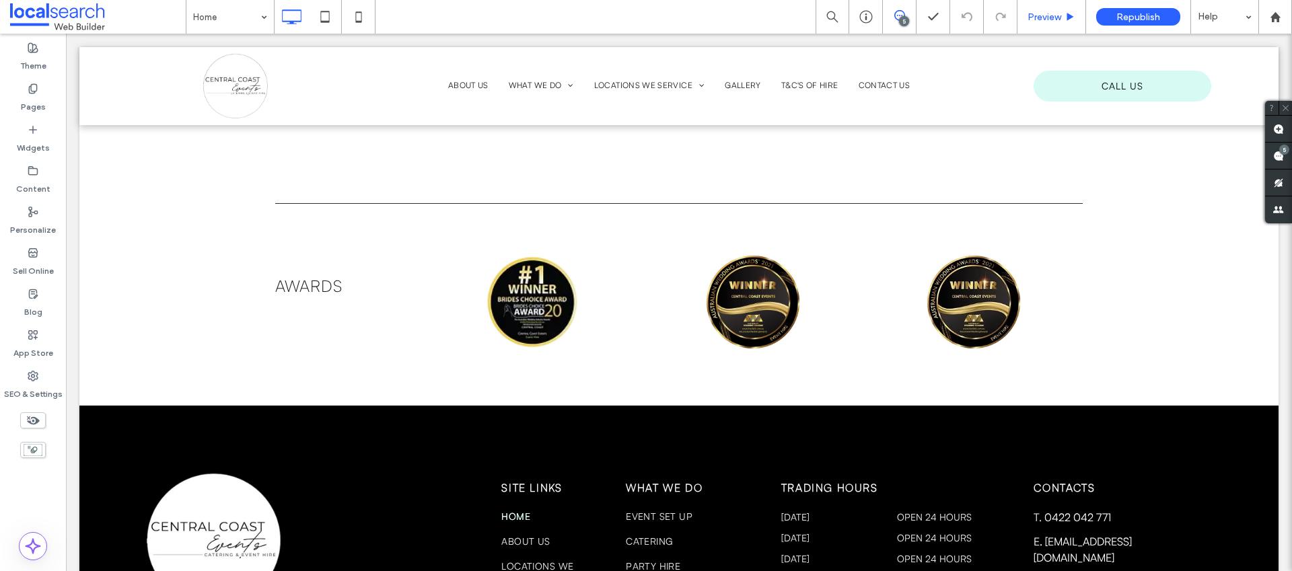
click at [1050, 9] on div "Preview" at bounding box center [1051, 17] width 69 height 34
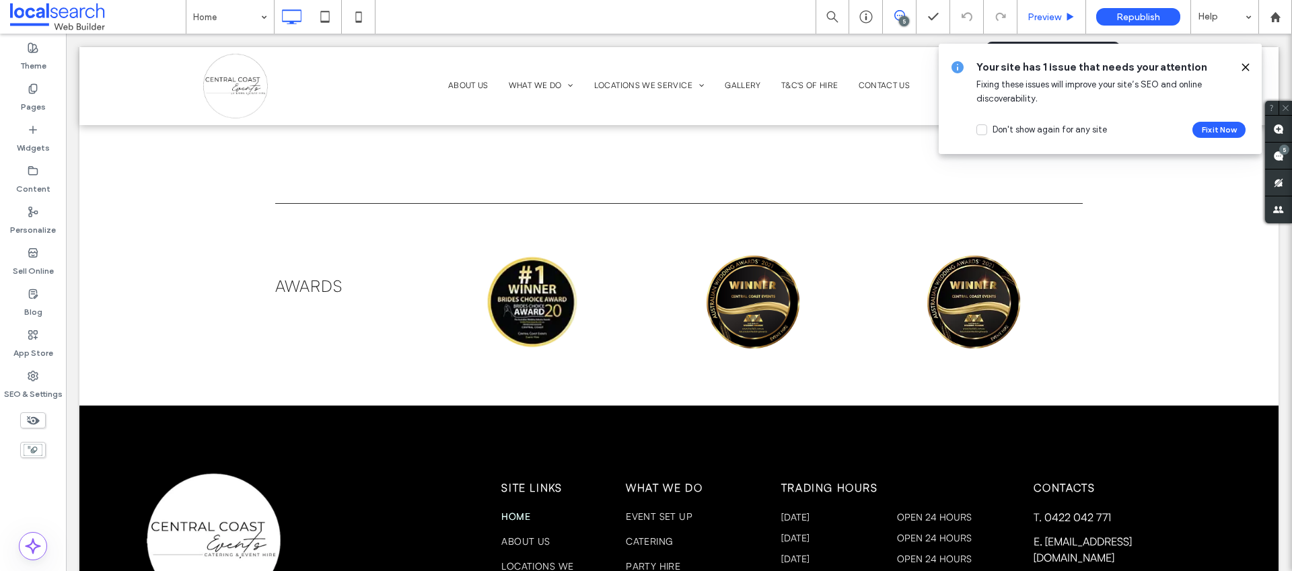
click at [1043, 20] on span "Preview" at bounding box center [1045, 16] width 34 height 11
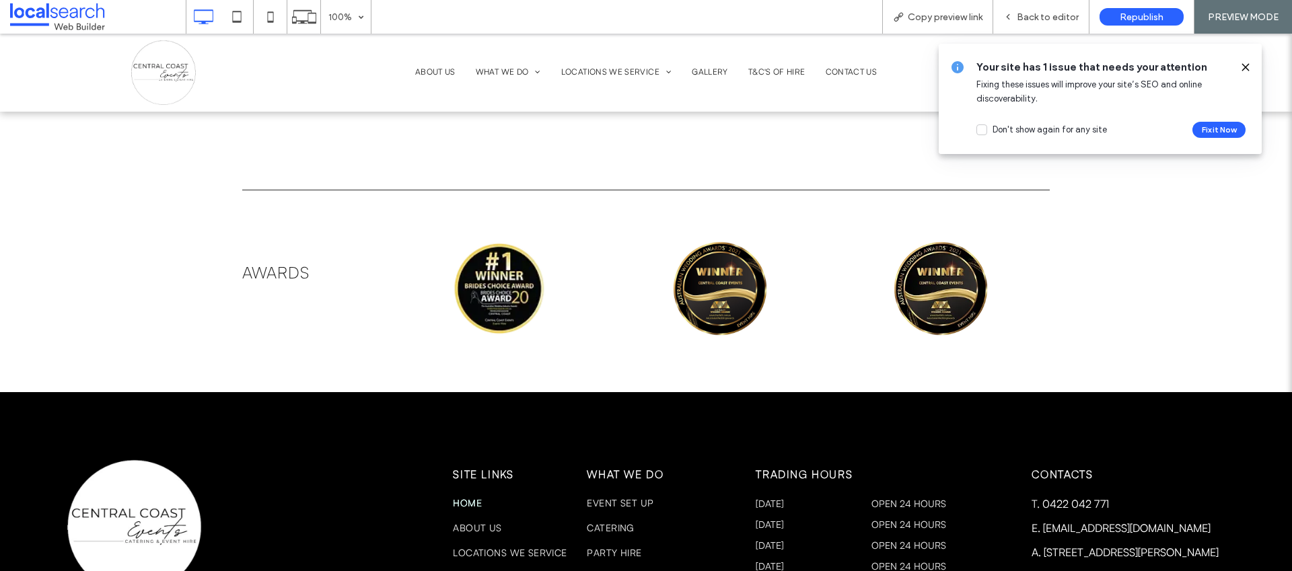
click at [1242, 65] on icon at bounding box center [1245, 67] width 11 height 11
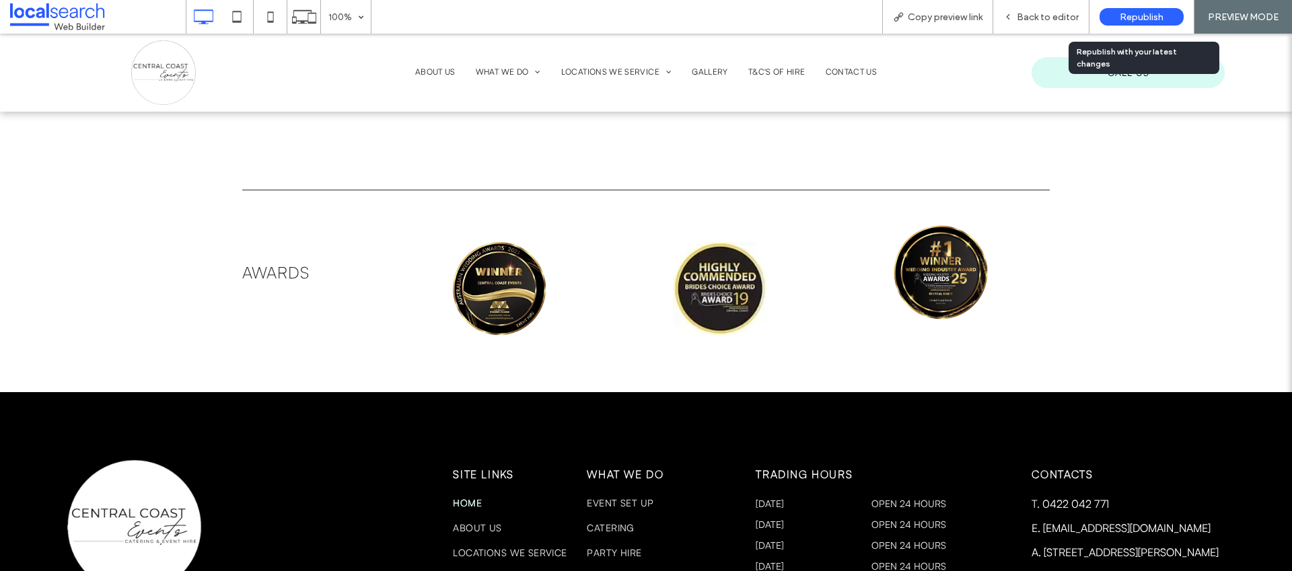
click at [1165, 15] on div "Republish" at bounding box center [1142, 16] width 84 height 17
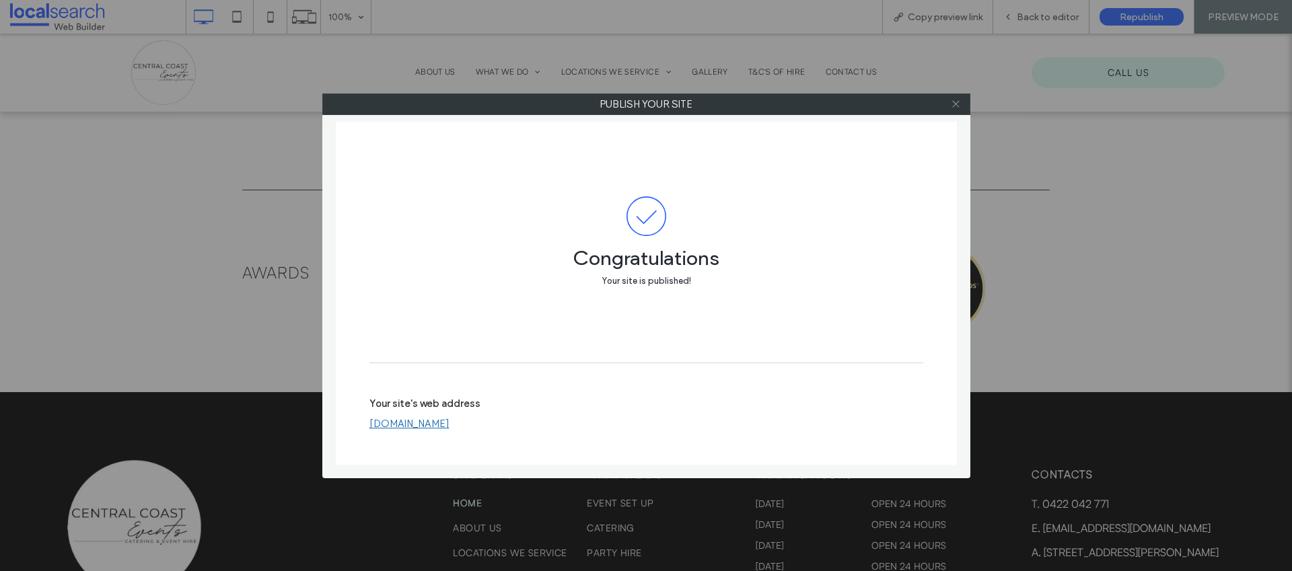
click at [958, 106] on use at bounding box center [955, 104] width 7 height 7
